Goal: Task Accomplishment & Management: Use online tool/utility

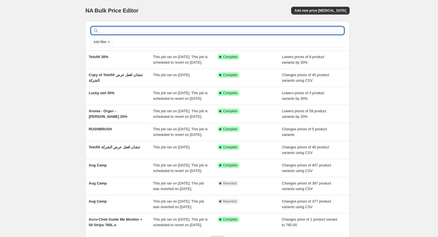
click at [153, 28] on input "text" at bounding box center [222, 31] width 244 height 8
type input "nan"
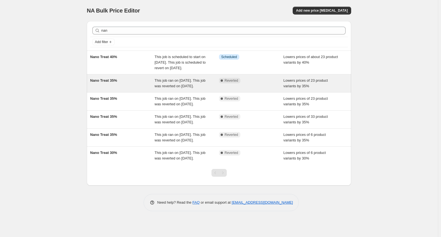
click at [115, 89] on div "Nano Treat 35%" at bounding box center [122, 83] width 65 height 11
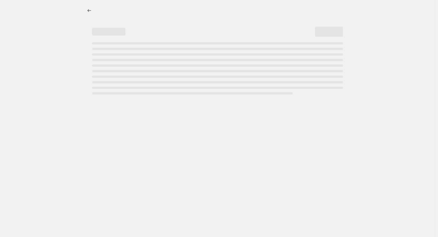
select select "percentage"
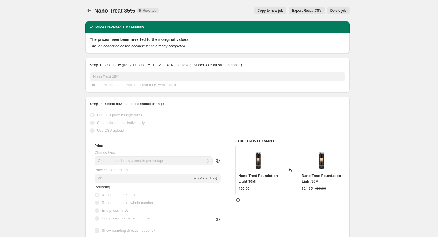
click at [281, 10] on span "Copy to new job" at bounding box center [270, 10] width 26 height 4
select select "percentage"
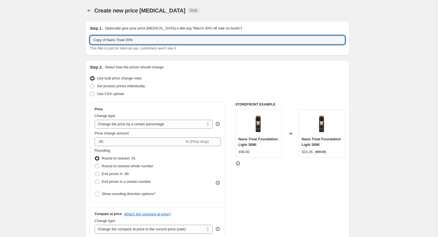
drag, startPoint x: 109, startPoint y: 40, endPoint x: 63, endPoint y: 41, distance: 45.9
click at [117, 39] on input "Nano Treat 35%" at bounding box center [217, 40] width 255 height 9
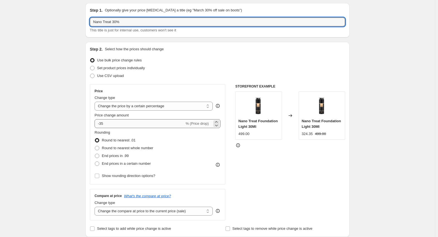
scroll to position [28, 0]
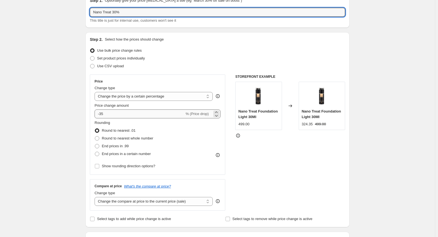
type input "Nano Treat 30%"
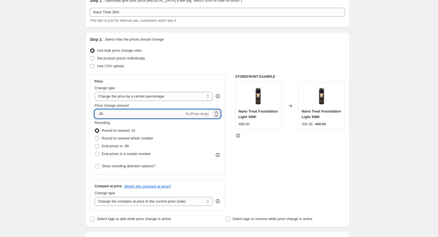
click at [125, 112] on input "-35" at bounding box center [140, 114] width 90 height 9
type input "-30"
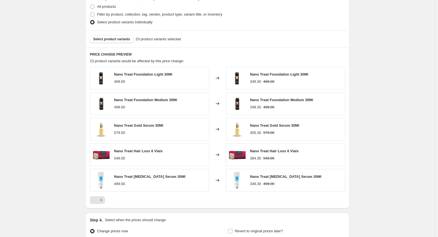
scroll to position [336, 0]
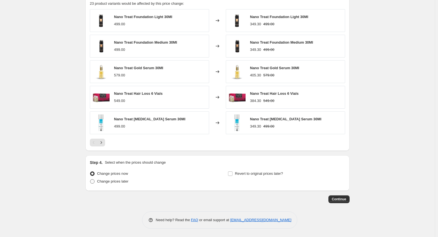
drag, startPoint x: 124, startPoint y: 180, endPoint x: 128, endPoint y: 179, distance: 4.7
click at [124, 180] on span "Change prices later" at bounding box center [112, 181] width 31 height 4
click at [128, 180] on span "Change prices later" at bounding box center [112, 181] width 31 height 4
click at [90, 180] on input "Change prices later" at bounding box center [90, 179] width 0 height 0
radio input "true"
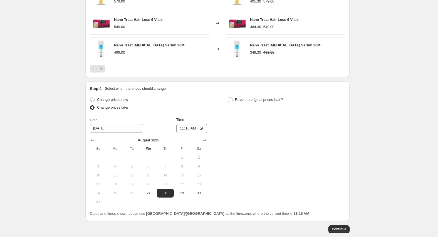
scroll to position [419, 0]
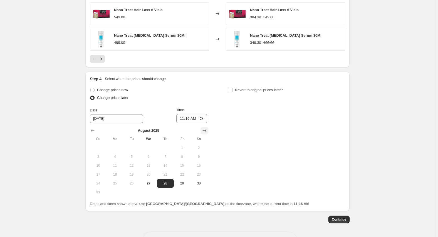
click at [205, 132] on icon "Show next month, September 2025" at bounding box center [205, 131] width 6 height 6
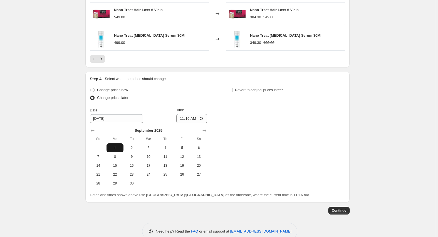
click at [114, 146] on span "1" at bounding box center [115, 148] width 12 height 4
type input "[DATE]"
click at [180, 119] on input "11:16" at bounding box center [191, 118] width 31 height 9
type input "00:00"
click at [259, 91] on span "Revert to original prices later?" at bounding box center [259, 90] width 48 height 4
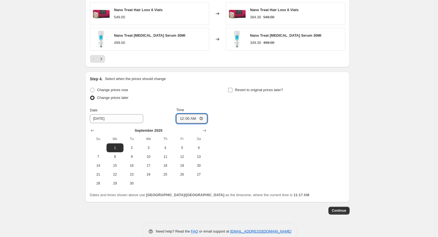
click at [232, 91] on input "Revert to original prices later?" at bounding box center [230, 90] width 4 height 4
checkbox input "true"
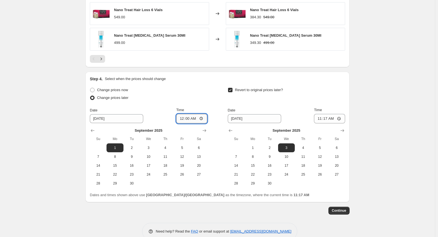
click at [184, 121] on input "00:00" at bounding box center [191, 118] width 31 height 9
type input "03:00"
click at [337, 166] on span "20" at bounding box center [337, 166] width 12 height 4
type input "[DATE]"
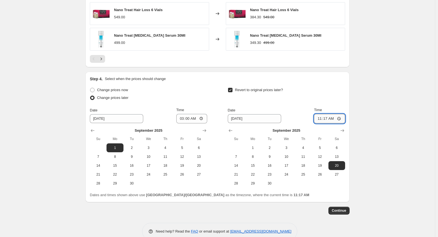
click at [319, 116] on input "11:17" at bounding box center [329, 118] width 31 height 9
type input "23:59"
click at [333, 95] on div "Revert to original prices later?" at bounding box center [286, 94] width 117 height 17
click at [343, 213] on span "Continue" at bounding box center [339, 211] width 14 height 4
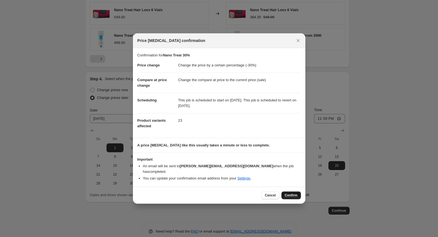
click at [292, 193] on span "Confirm" at bounding box center [291, 195] width 13 height 4
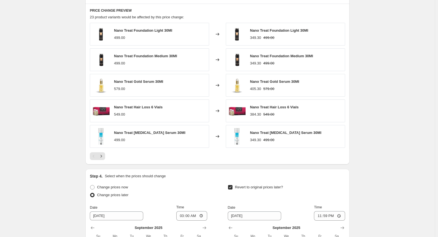
scroll to position [336, 0]
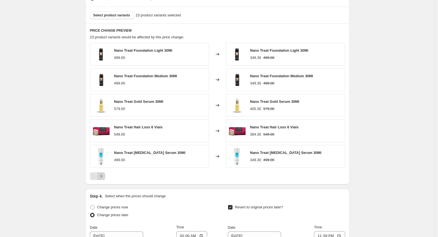
click at [102, 175] on icon "Next" at bounding box center [101, 177] width 6 height 6
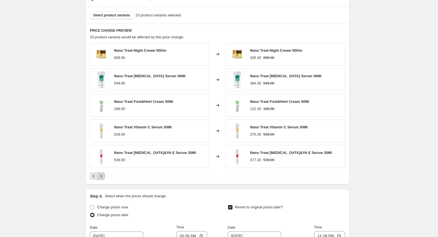
click at [102, 177] on icon "Next" at bounding box center [101, 177] width 6 height 6
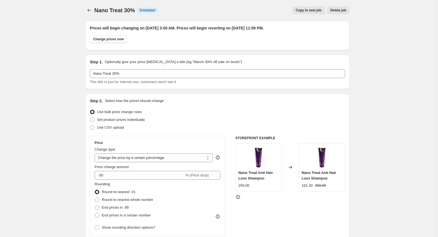
scroll to position [0, 0]
click at [89, 9] on icon "Price change jobs" at bounding box center [89, 11] width 6 height 6
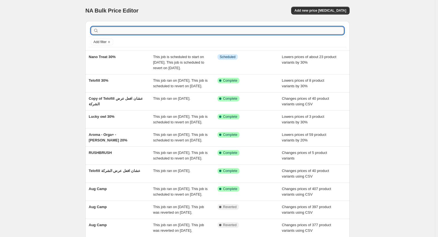
click at [126, 31] on input "text" at bounding box center [222, 31] width 244 height 8
type input "nan"
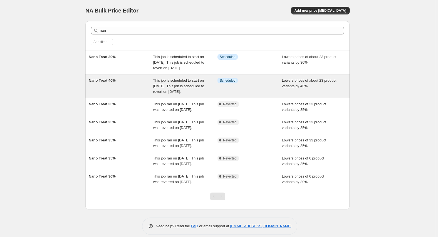
click at [112, 89] on div "Nano Treat 40%" at bounding box center [121, 86] width 65 height 17
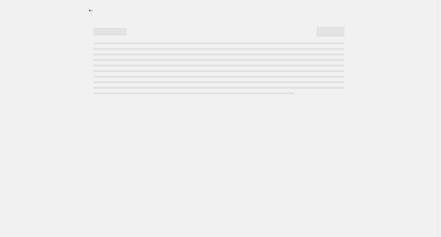
select select "percentage"
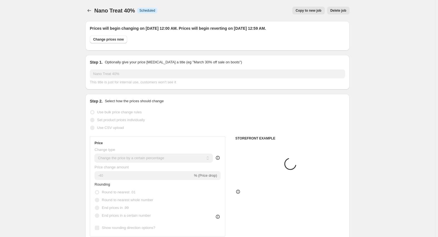
click at [313, 9] on span "Copy to new job" at bounding box center [309, 10] width 26 height 4
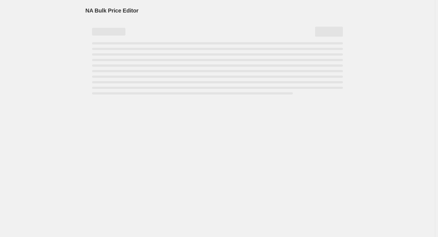
select select "percentage"
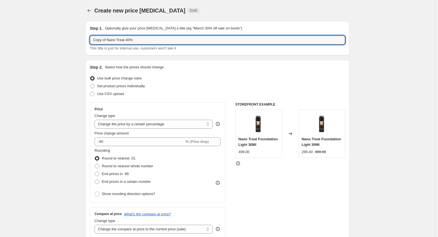
drag, startPoint x: 108, startPoint y: 39, endPoint x: 61, endPoint y: 49, distance: 48.7
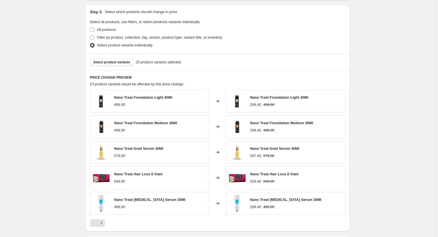
scroll to position [334, 0]
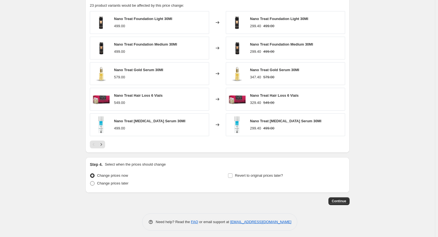
type input "Nano Treat 40%"
click at [121, 182] on span "Change prices later" at bounding box center [112, 183] width 31 height 4
click at [90, 182] on input "Change prices later" at bounding box center [90, 181] width 0 height 0
radio input "true"
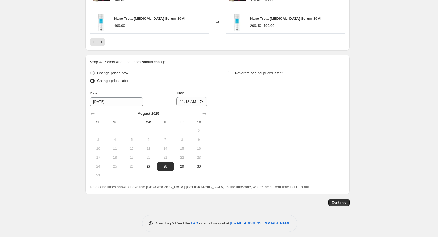
scroll to position [440, 0]
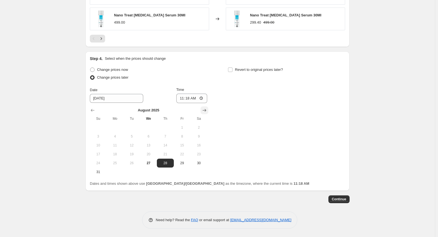
click at [206, 109] on icon "Show next month, September 2025" at bounding box center [205, 111] width 6 height 6
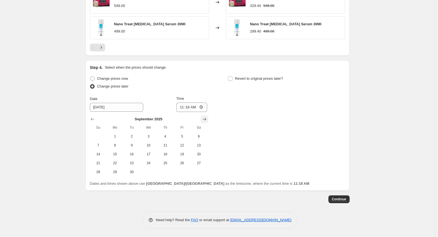
scroll to position [431, 0]
click at [99, 163] on span "21" at bounding box center [98, 163] width 12 height 4
type input "[DATE]"
click at [184, 108] on input "11:18" at bounding box center [191, 107] width 31 height 9
click at [182, 106] on input "00:00" at bounding box center [191, 107] width 31 height 9
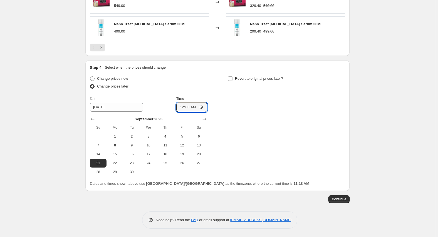
type input "00:30"
click at [258, 77] on span "Revert to original prices later?" at bounding box center [259, 78] width 48 height 4
click at [232, 77] on input "Revert to original prices later?" at bounding box center [230, 78] width 4 height 4
checkbox input "true"
click at [185, 109] on input "00:30" at bounding box center [191, 107] width 31 height 9
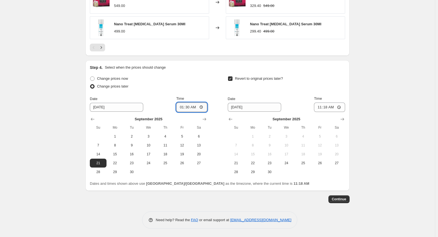
click at [188, 109] on input "01:30" at bounding box center [191, 107] width 31 height 9
type input "01:00"
click at [267, 172] on span "30" at bounding box center [269, 172] width 12 height 4
type input "[DATE]"
click at [320, 109] on input "11:18" at bounding box center [329, 107] width 31 height 9
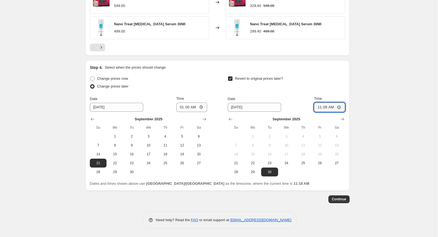
type input "11:59"
click at [322, 180] on div "Change prices now Change prices later Date [DATE] Time 01:00 [DATE] Su Mo Tu We…" at bounding box center [217, 131] width 255 height 112
click at [339, 198] on span "Continue" at bounding box center [339, 199] width 14 height 4
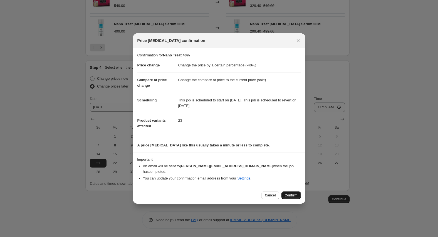
click at [295, 193] on span "Confirm" at bounding box center [291, 195] width 13 height 4
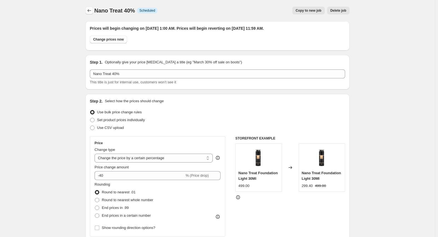
click at [92, 10] on icon "Price change jobs" at bounding box center [89, 11] width 6 height 6
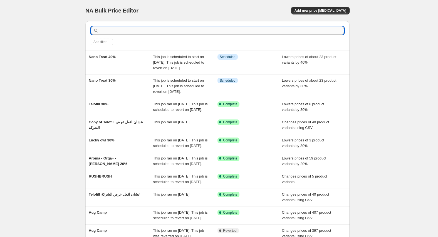
click at [156, 31] on input "text" at bounding box center [222, 31] width 244 height 8
type input "skin"
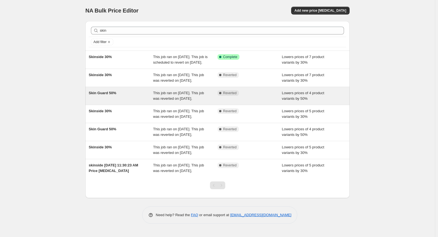
click at [116, 95] on div "Skin Guard 50% This job ran on [DATE]. This job was reverted on [DATE]. Complet…" at bounding box center [217, 96] width 264 height 18
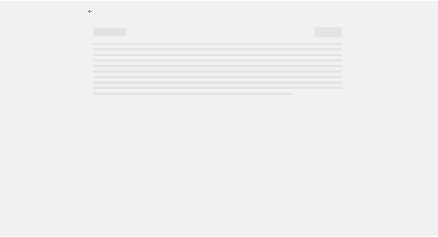
select select "percentage"
select select "vendor"
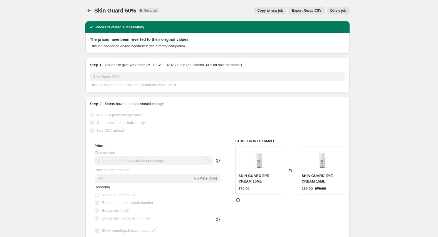
click at [276, 13] on span "Copy to new job" at bounding box center [270, 10] width 26 height 4
select select "percentage"
select select "vendor"
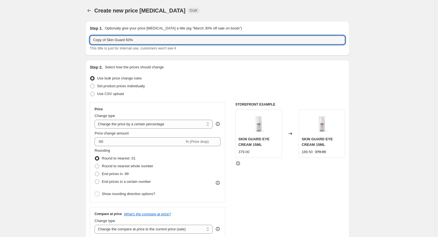
drag, startPoint x: 108, startPoint y: 40, endPoint x: 55, endPoint y: 40, distance: 53.1
type input "Skin Guard 50%"
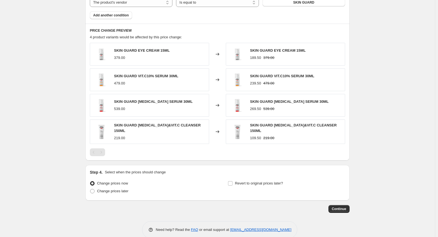
scroll to position [356, 0]
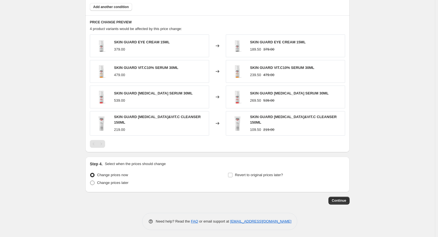
click at [123, 181] on span "Change prices later" at bounding box center [112, 183] width 31 height 4
click at [90, 181] on input "Change prices later" at bounding box center [90, 181] width 0 height 0
radio input "true"
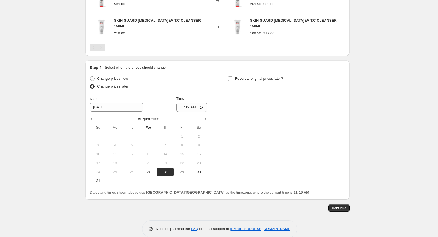
scroll to position [460, 0]
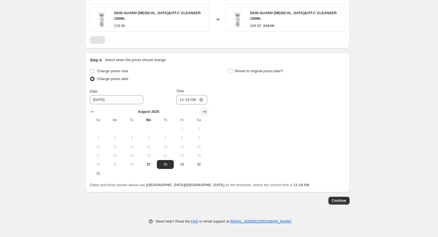
click at [202, 112] on button "Show next month, September 2025" at bounding box center [204, 112] width 8 height 8
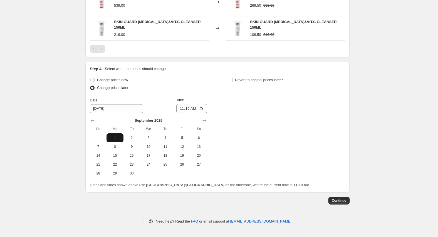
click at [117, 136] on span "1" at bounding box center [115, 138] width 12 height 4
type input "[DATE]"
click at [182, 106] on input "11:19" at bounding box center [191, 108] width 31 height 9
type input "03:00"
click at [238, 82] on label "Revert to original prices later?" at bounding box center [255, 80] width 55 height 8
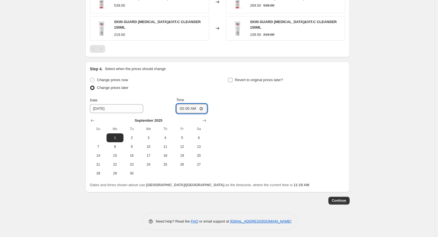
click at [232, 82] on input "Revert to original prices later?" at bounding box center [230, 80] width 4 height 4
checkbox input "true"
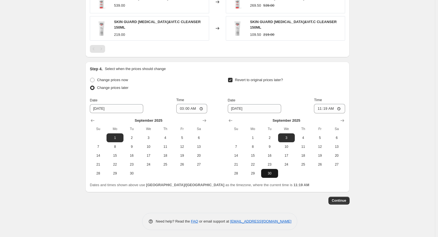
click at [269, 172] on span "30" at bounding box center [269, 173] width 12 height 4
type input "[DATE]"
click at [321, 107] on input "11:19" at bounding box center [329, 108] width 31 height 9
type input "23:59"
click at [343, 199] on span "Continue" at bounding box center [339, 201] width 14 height 4
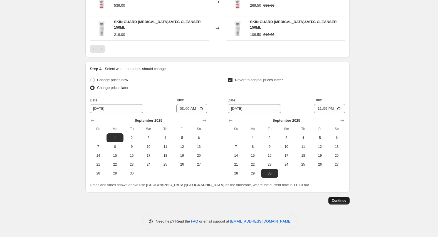
scroll to position [0, 0]
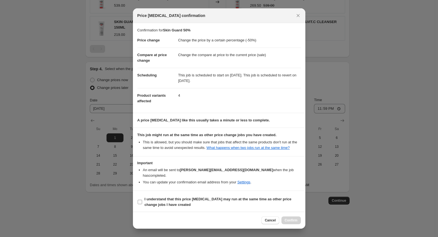
click at [155, 198] on b "I understand that this price [MEDICAL_DATA] may run at the same time as other p…" at bounding box center [218, 202] width 147 height 10
click at [142, 200] on input "I understand that this price [MEDICAL_DATA] may run at the same time as other p…" at bounding box center [140, 202] width 4 height 4
checkbox input "true"
click at [287, 218] on span "Confirm" at bounding box center [291, 220] width 13 height 4
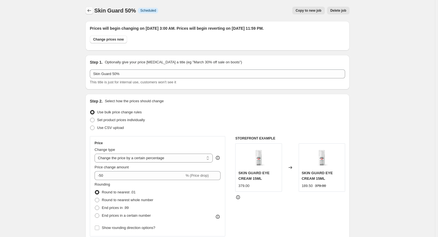
click at [89, 9] on icon "Price change jobs" at bounding box center [89, 11] width 6 height 6
